Goal: Find specific page/section: Find specific page/section

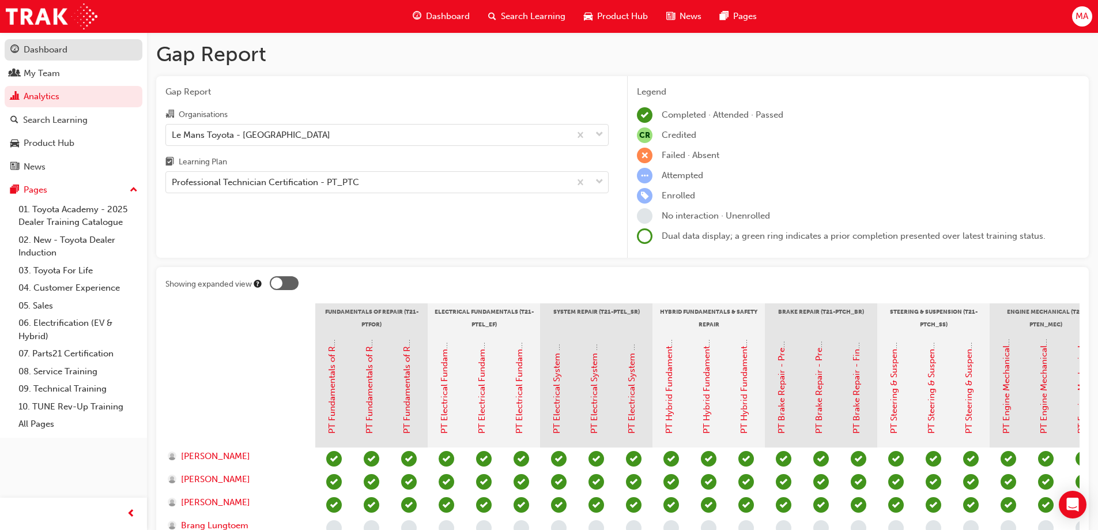
click at [30, 51] on div "Dashboard" at bounding box center [46, 49] width 44 height 13
